Goal: Task Accomplishment & Management: Use online tool/utility

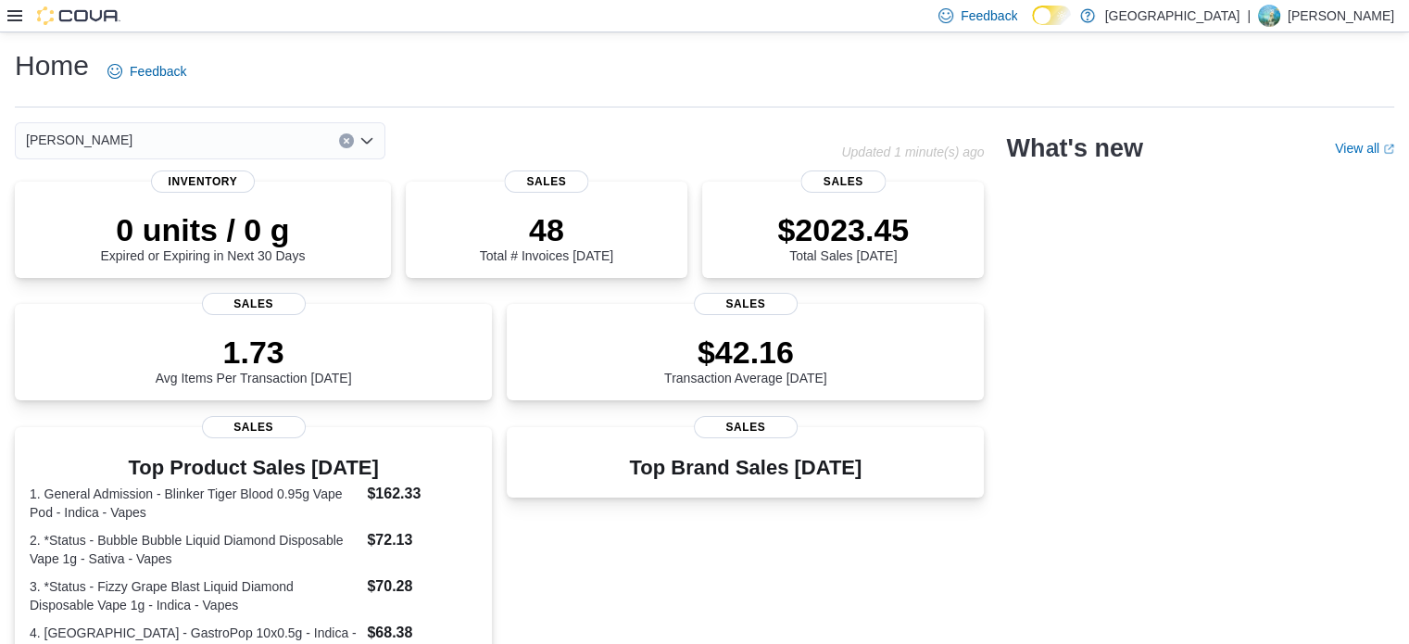
click at [17, 14] on icon at bounding box center [14, 15] width 15 height 15
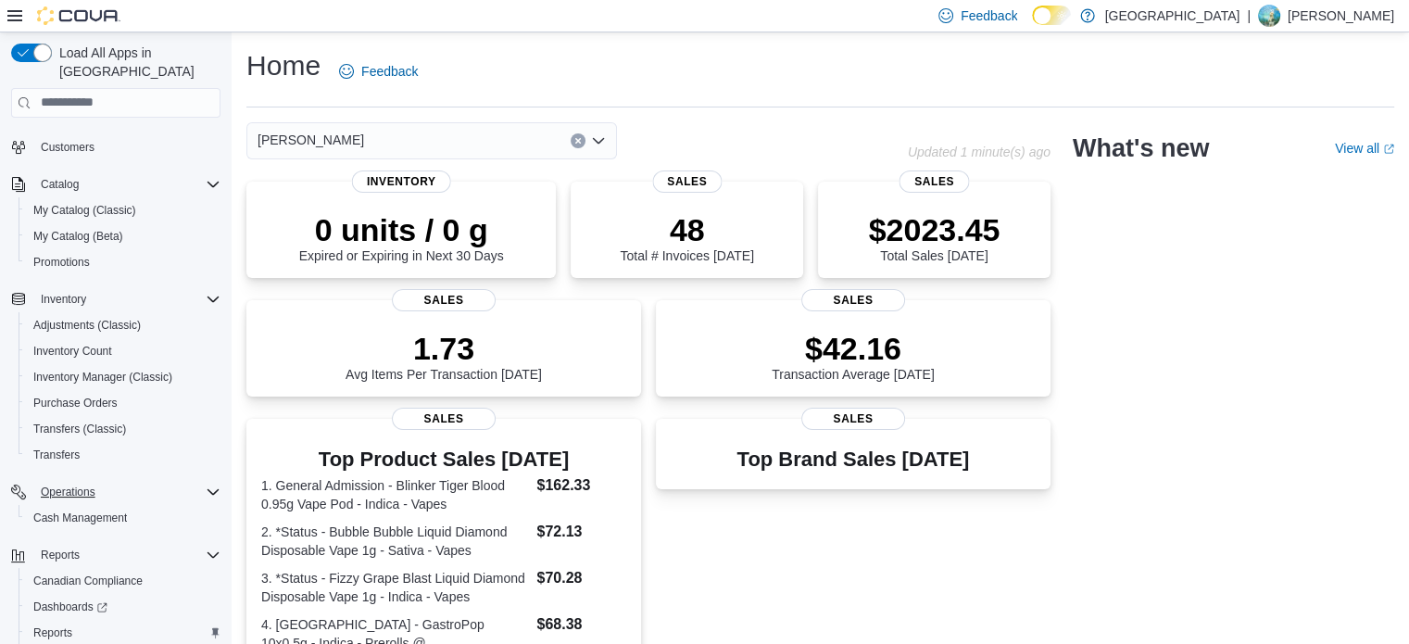
scroll to position [185, 0]
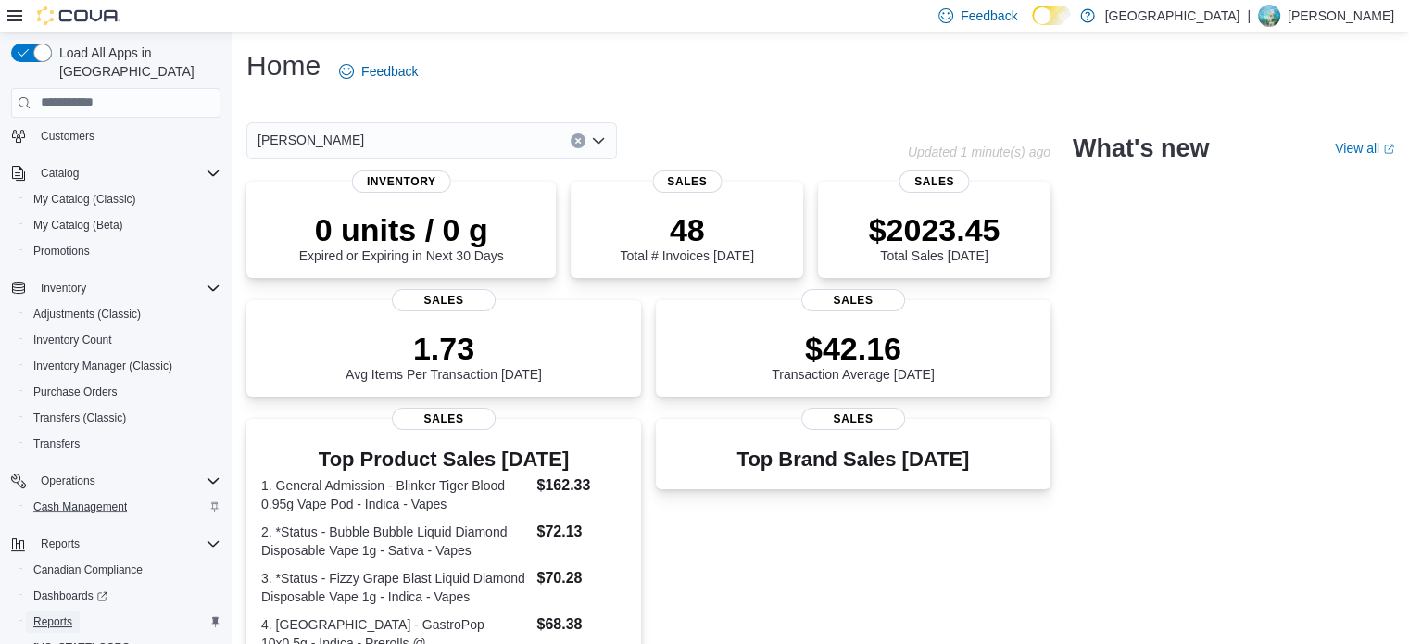
drag, startPoint x: 62, startPoint y: 597, endPoint x: 204, endPoint y: 496, distance: 174.0
click at [62, 614] on span "Reports" at bounding box center [52, 621] width 39 height 15
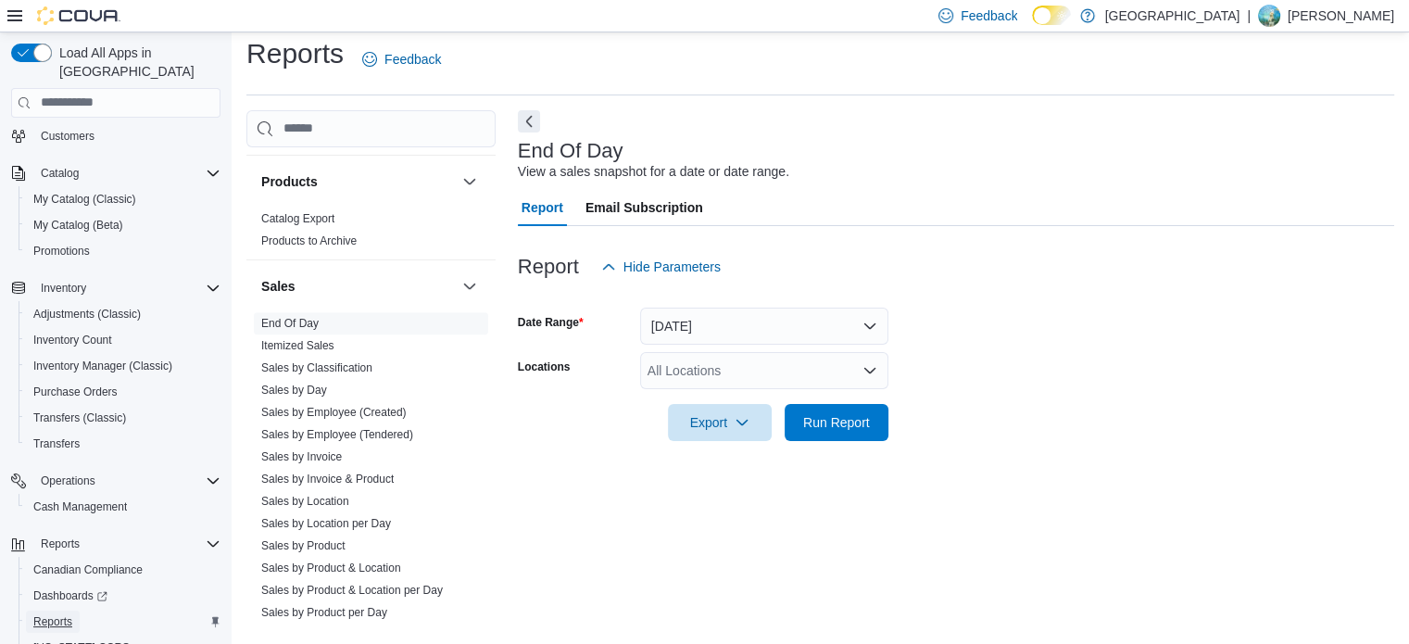
scroll to position [1204, 0]
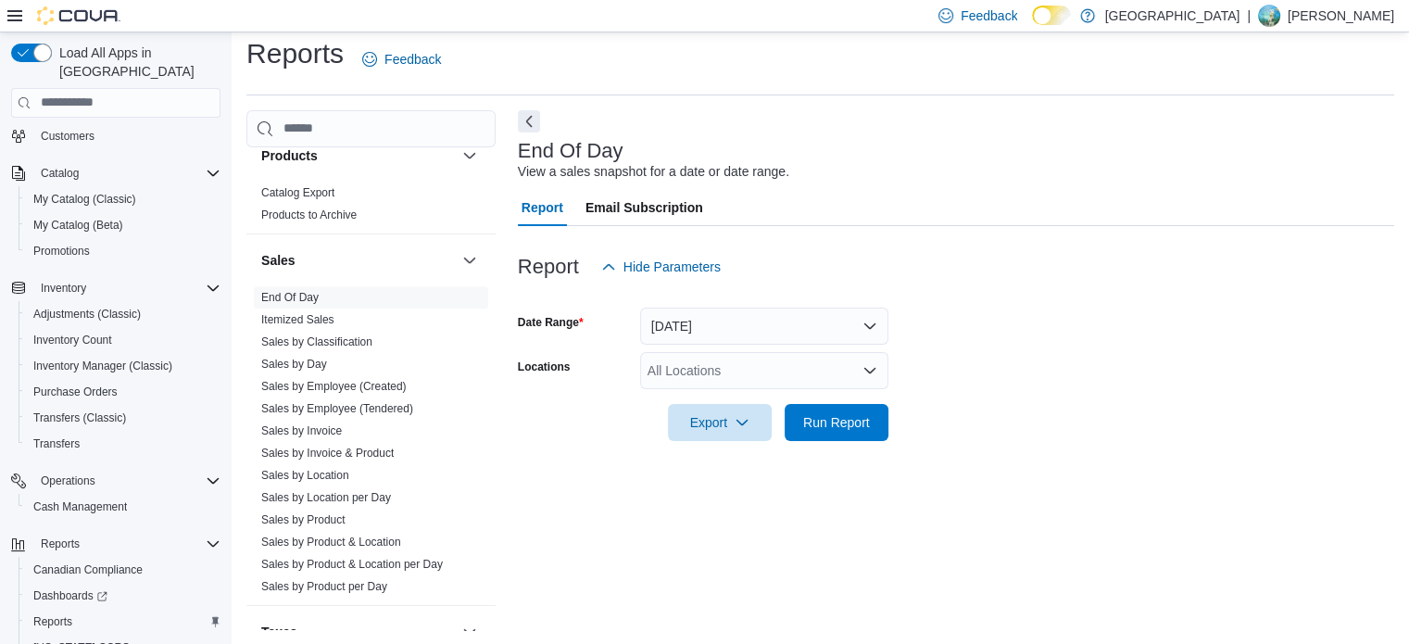
click at [683, 372] on div "All Locations" at bounding box center [764, 370] width 248 height 37
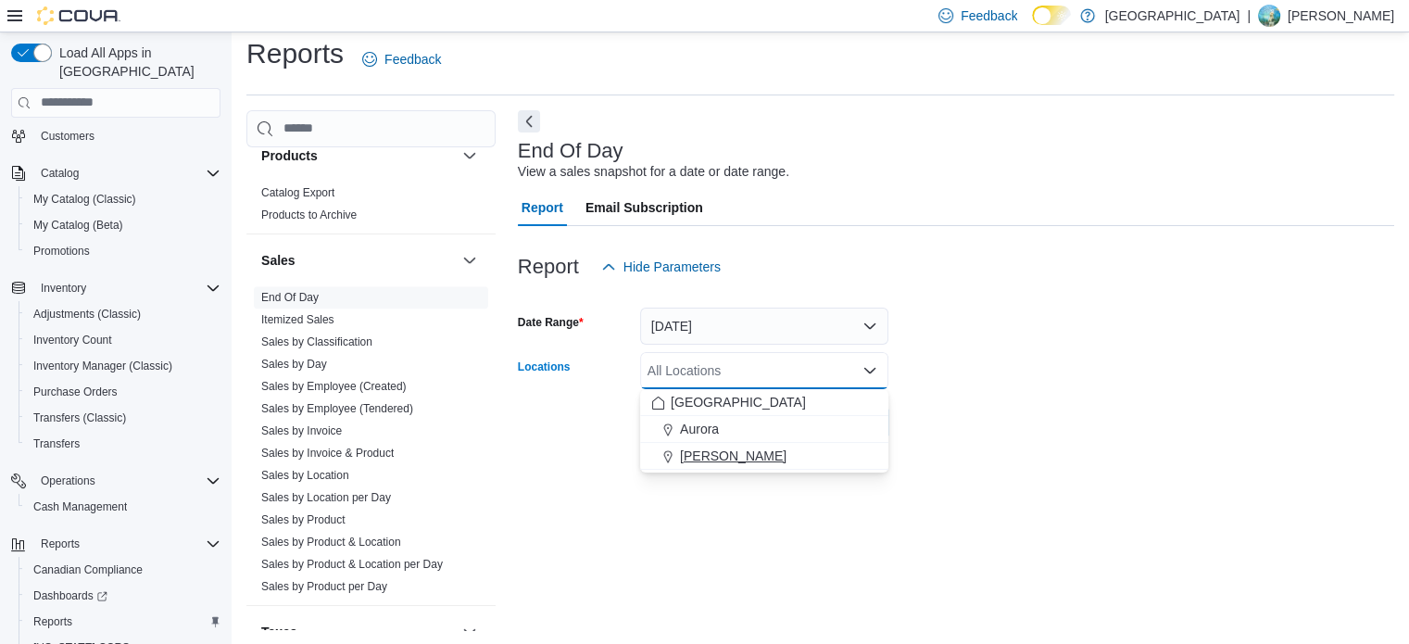
click at [707, 452] on span "[PERSON_NAME]" at bounding box center [733, 455] width 107 height 19
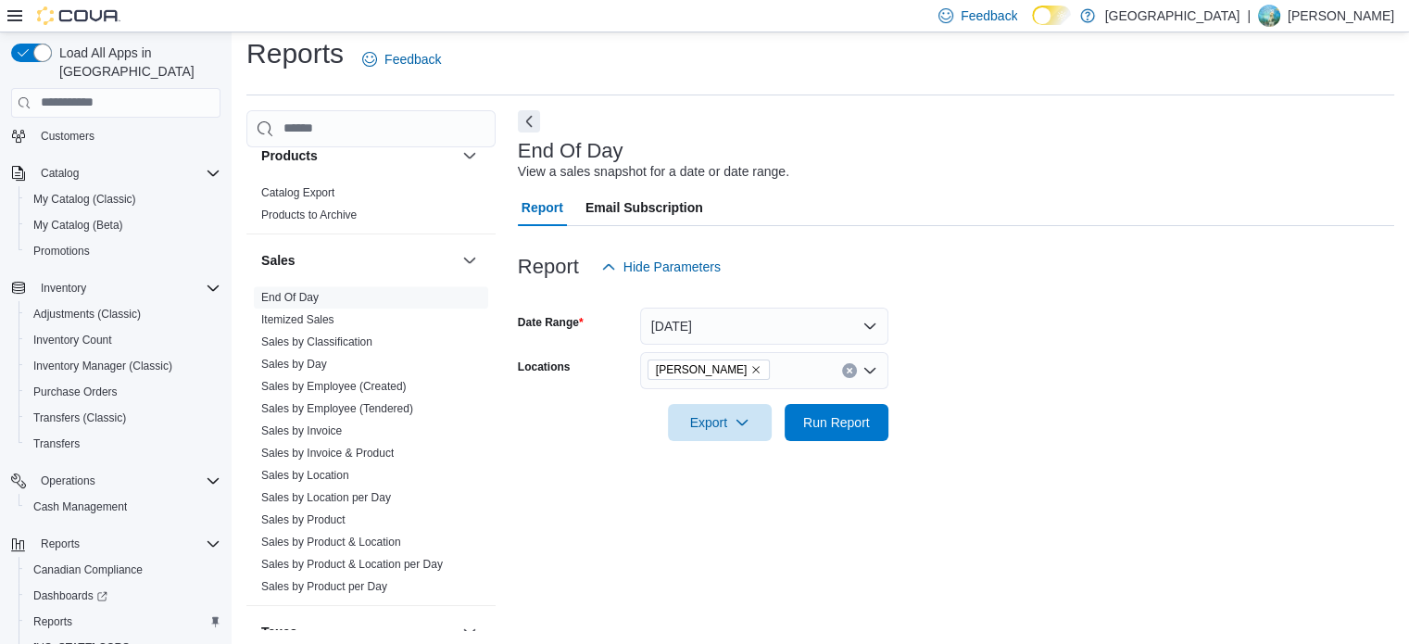
click at [723, 525] on div "End Of Day View a sales snapshot for a date or date range. Report Email Subscri…" at bounding box center [956, 370] width 876 height 520
click at [824, 438] on span "Run Report" at bounding box center [837, 421] width 82 height 37
